Goal: Find contact information: Obtain details needed to contact an individual or organization

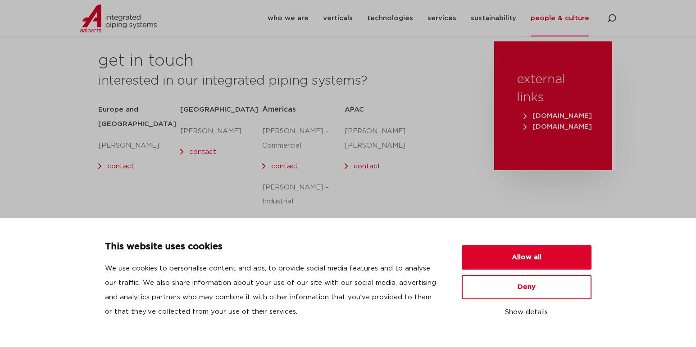
scroll to position [169, 0]
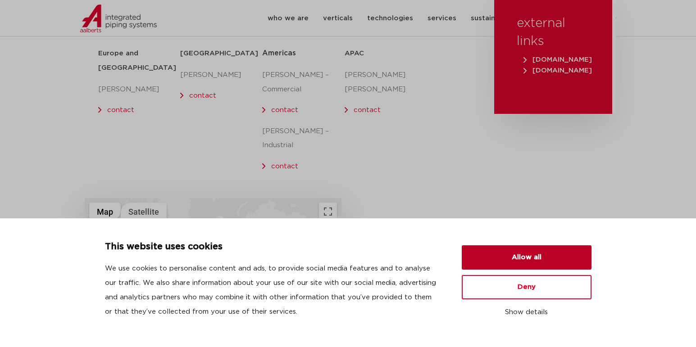
click at [537, 264] on button "Allow all" at bounding box center [527, 257] width 130 height 24
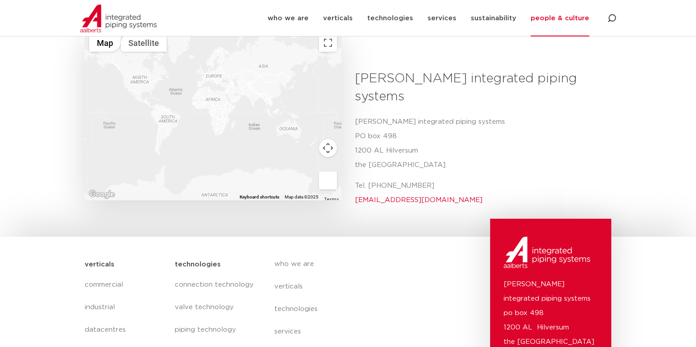
scroll to position [432, 0]
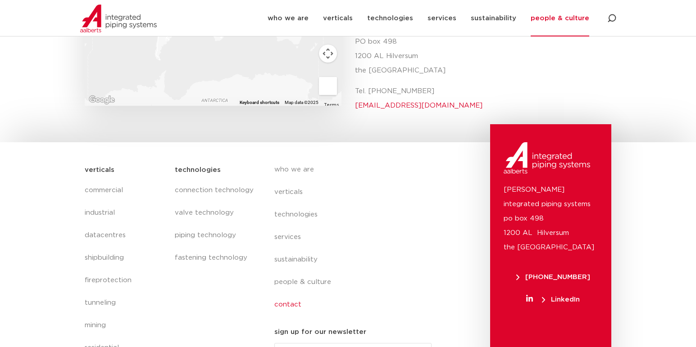
click at [294, 294] on link "contact" at bounding box center [356, 305] width 165 height 23
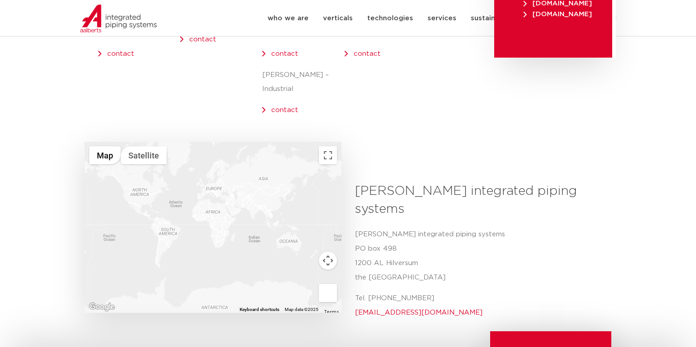
scroll to position [113, 0]
